Goal: Find contact information: Find contact information

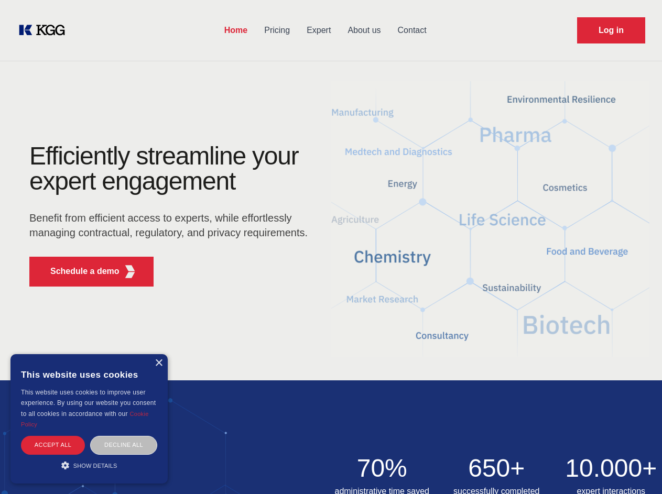
click at [331, 247] on div "Efficiently streamline your expert engagement Benefit from efficient access to …" at bounding box center [172, 219] width 319 height 151
click at [79, 271] on p "Schedule a demo" at bounding box center [84, 271] width 69 height 13
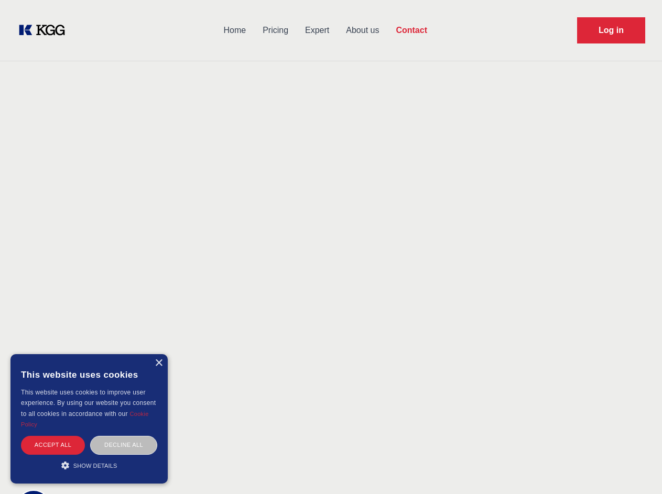
click at [158, 363] on div "× This website uses cookies This website uses cookies to improve user experienc…" at bounding box center [88, 418] width 157 height 129
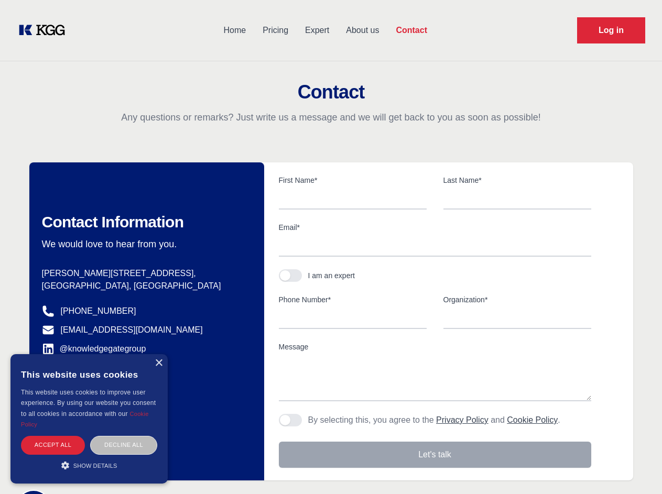
click at [53, 445] on div "Accept all" at bounding box center [53, 445] width 64 height 18
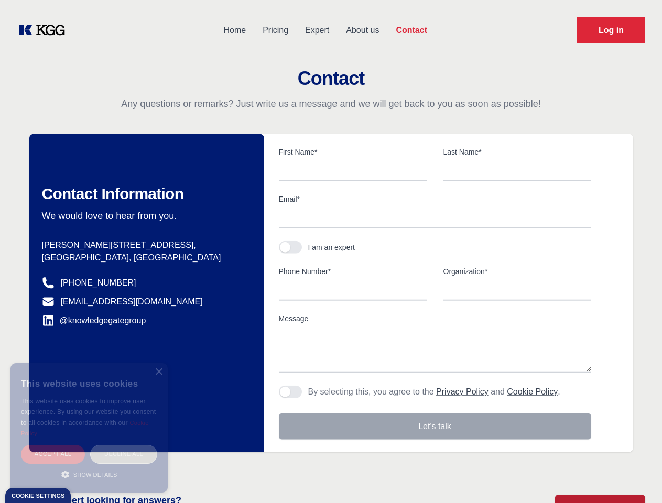
click at [124, 445] on div "Decline all" at bounding box center [123, 454] width 67 height 18
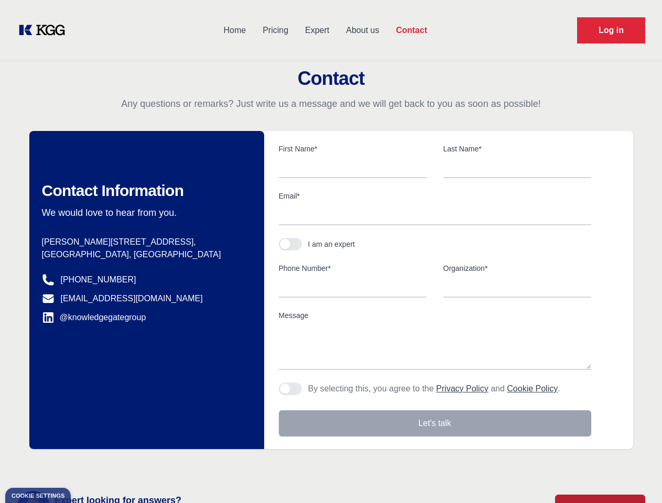
click at [89, 465] on main "Contact Any questions or remarks? Just write us a message and we will get back …" at bounding box center [331, 272] width 662 height 545
